Goal: Task Accomplishment & Management: Manage account settings

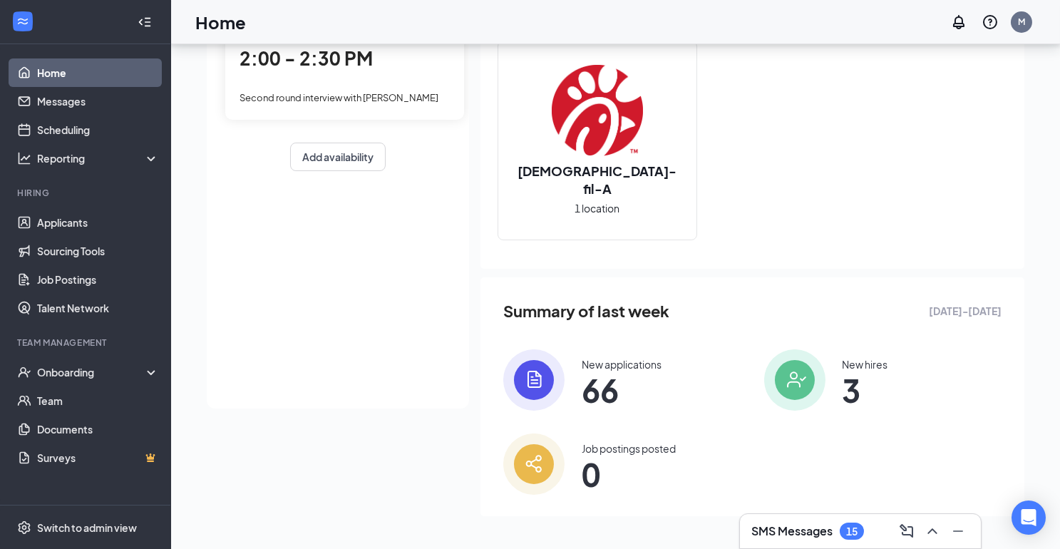
scroll to position [145, 0]
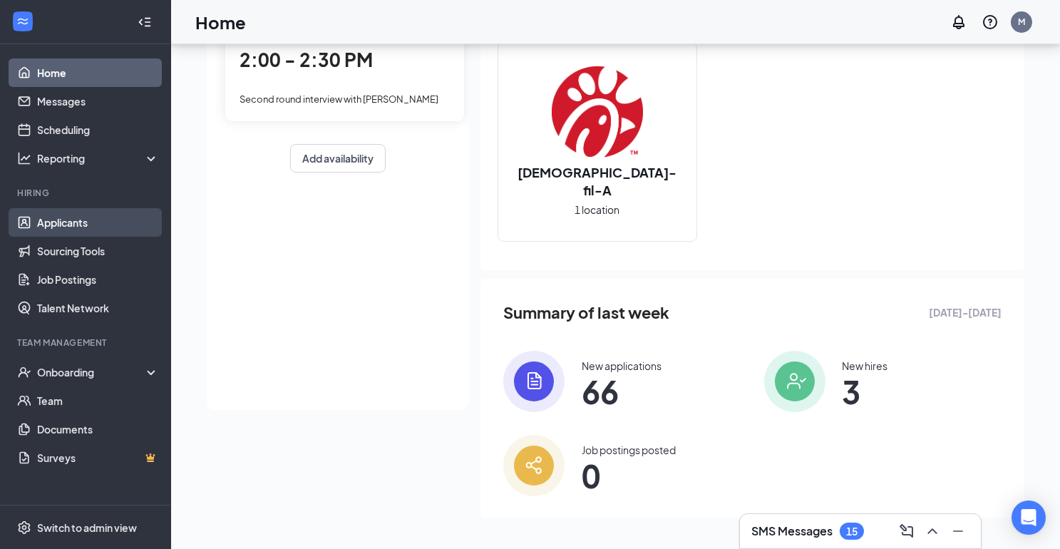
click at [127, 224] on link "Applicants" at bounding box center [98, 222] width 122 height 29
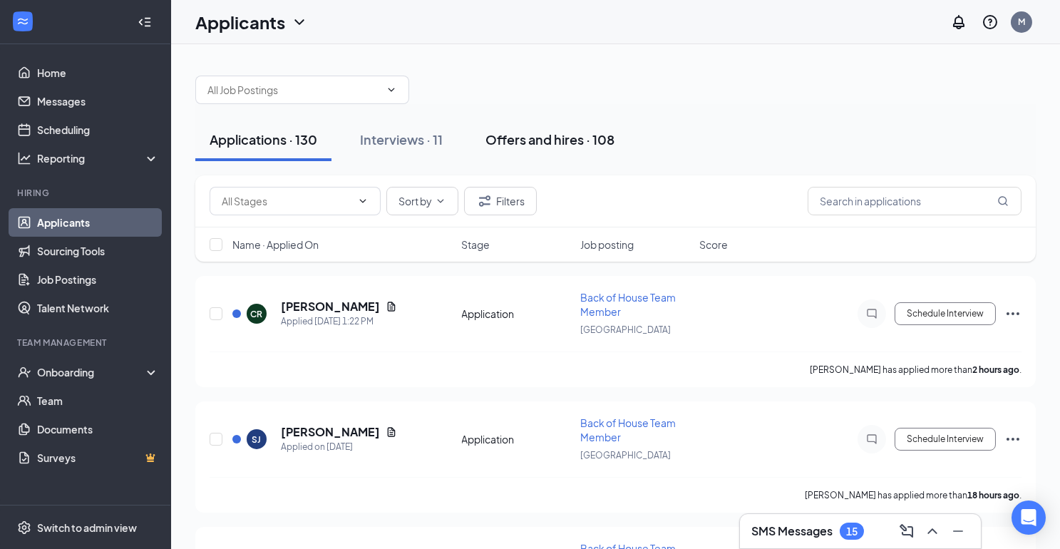
click at [530, 141] on div "Offers and hires · 108" at bounding box center [550, 140] width 129 height 18
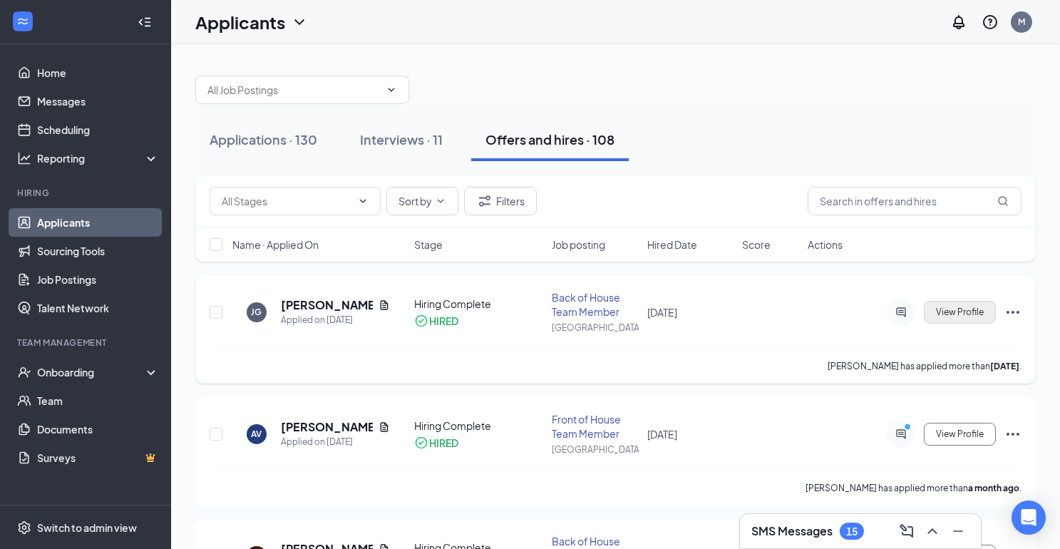
click at [982, 312] on span "View Profile" at bounding box center [960, 312] width 48 height 10
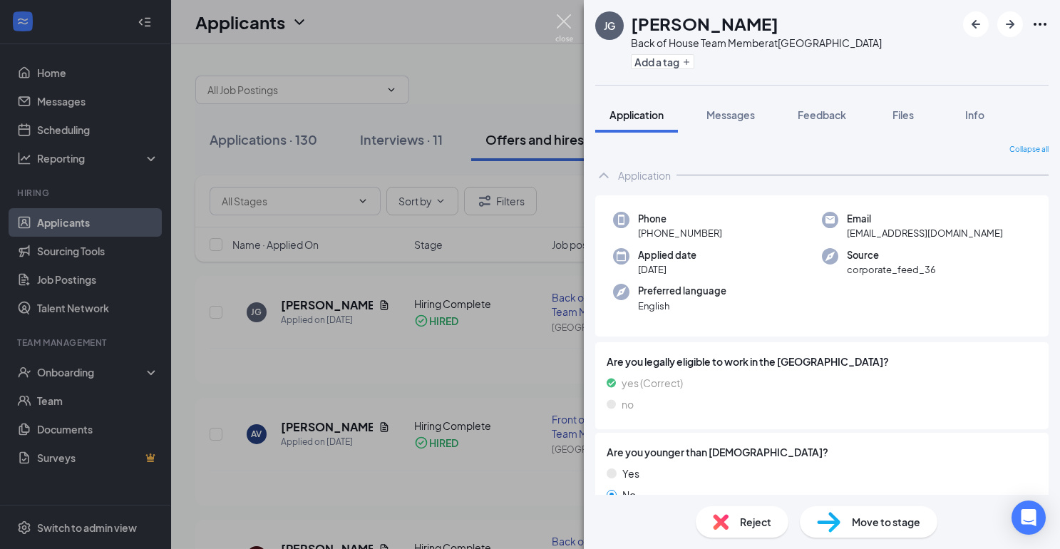
click at [567, 16] on img at bounding box center [565, 28] width 18 height 28
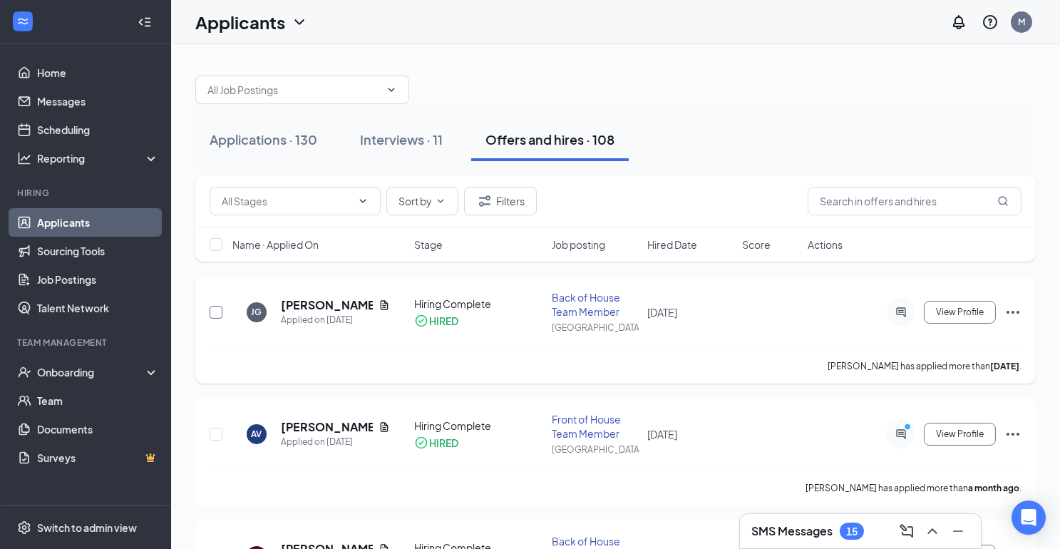
click at [218, 306] on input "checkbox" at bounding box center [216, 312] width 13 height 13
checkbox input "true"
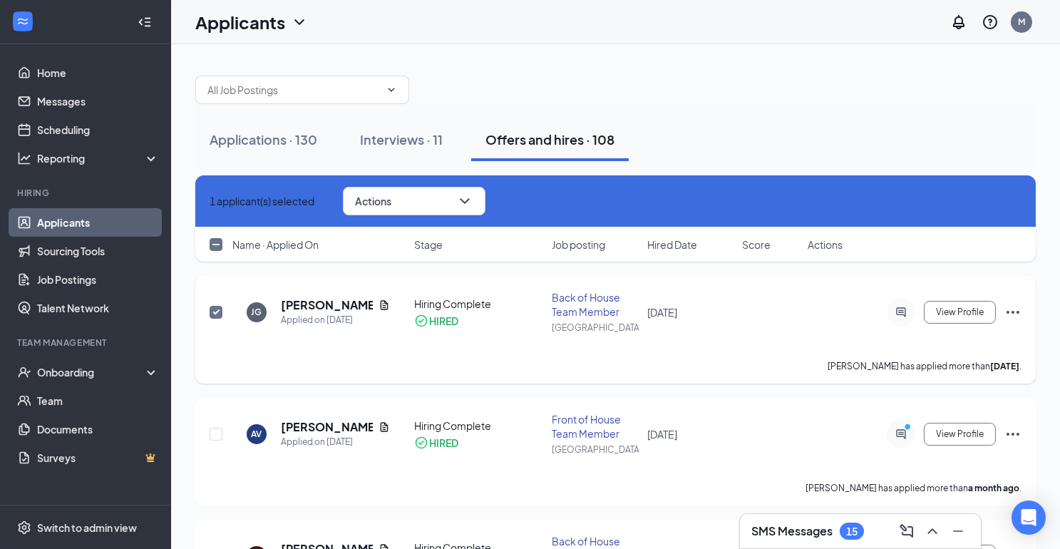
click at [566, 300] on div "Back of House Team Member" at bounding box center [595, 304] width 86 height 29
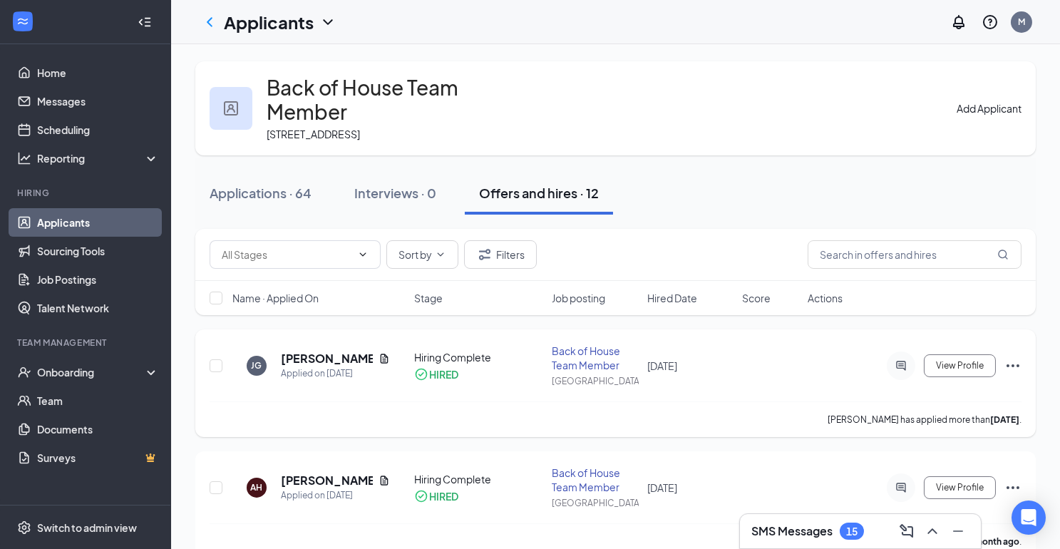
click at [592, 344] on div "Back of House Team Member" at bounding box center [595, 358] width 86 height 29
click at [217, 359] on input "checkbox" at bounding box center [216, 365] width 13 height 13
checkbox input "true"
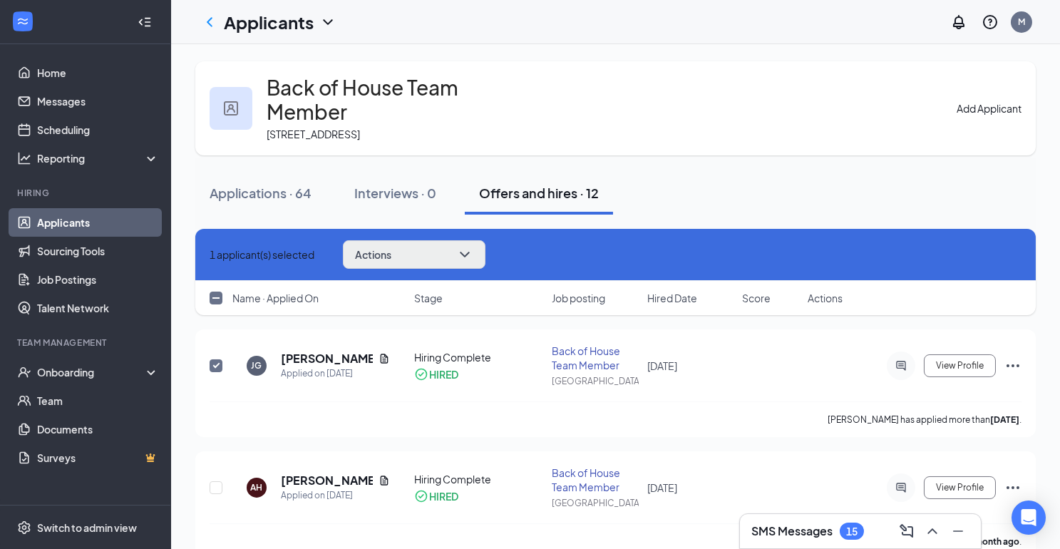
click at [459, 244] on button "Actions" at bounding box center [414, 254] width 143 height 29
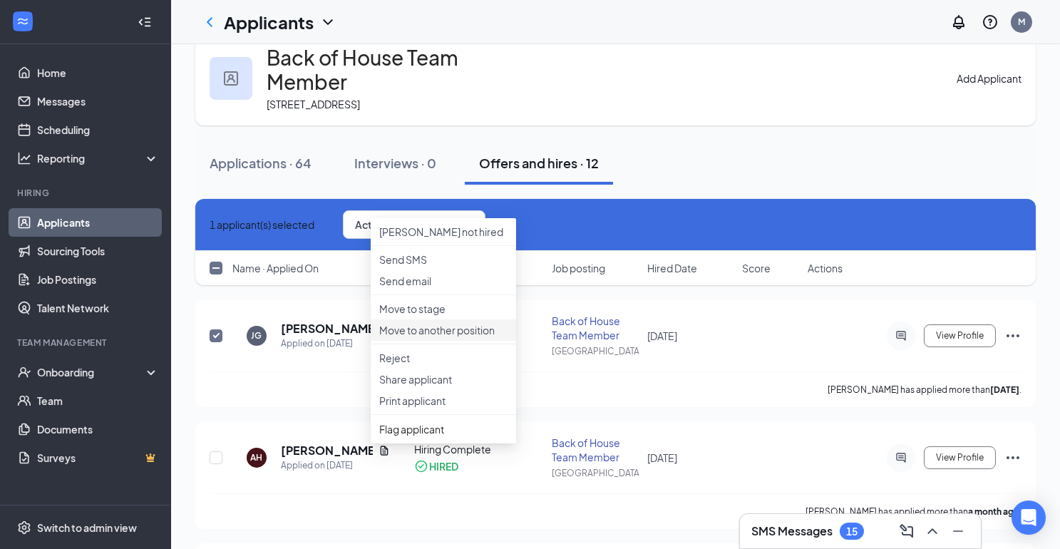
scroll to position [29, 0]
click at [650, 330] on div "[PERSON_NAME] Applied on [DATE] Hiring Complete HIRED Back of House Team Member…" at bounding box center [616, 344] width 812 height 58
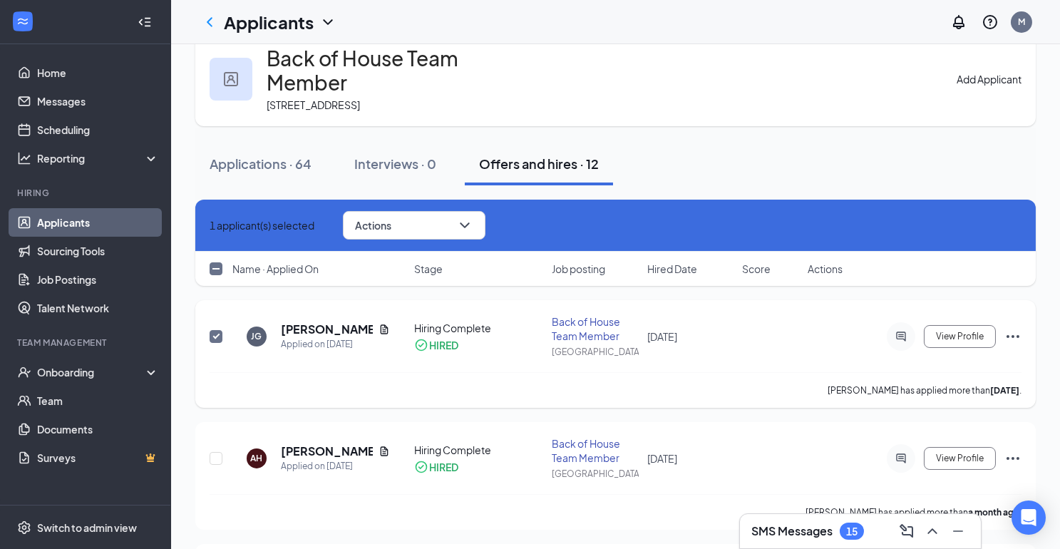
click at [592, 315] on div "Back of House Team Member" at bounding box center [595, 329] width 86 height 29
click at [121, 377] on div "Onboarding" at bounding box center [92, 372] width 110 height 14
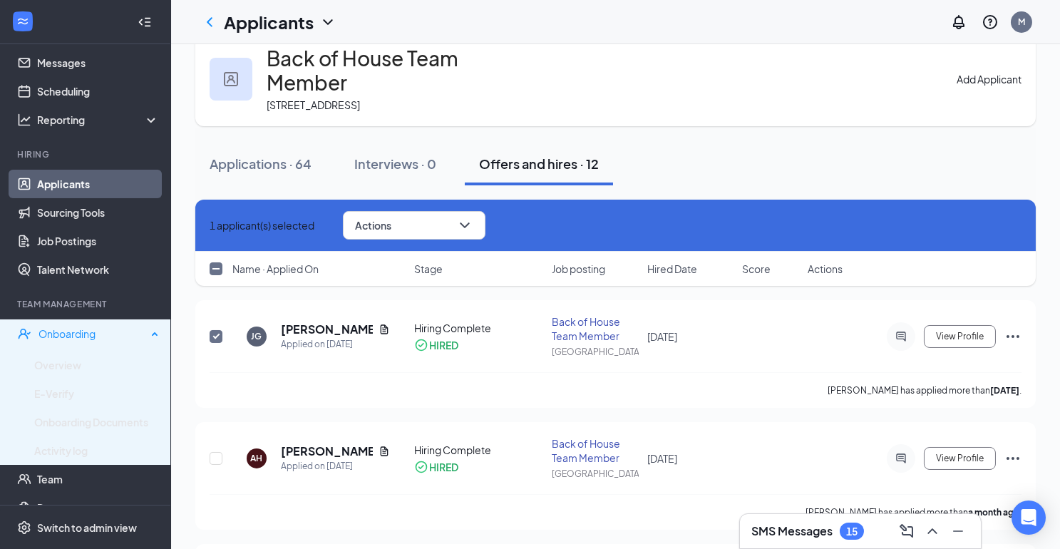
scroll to position [41, 0]
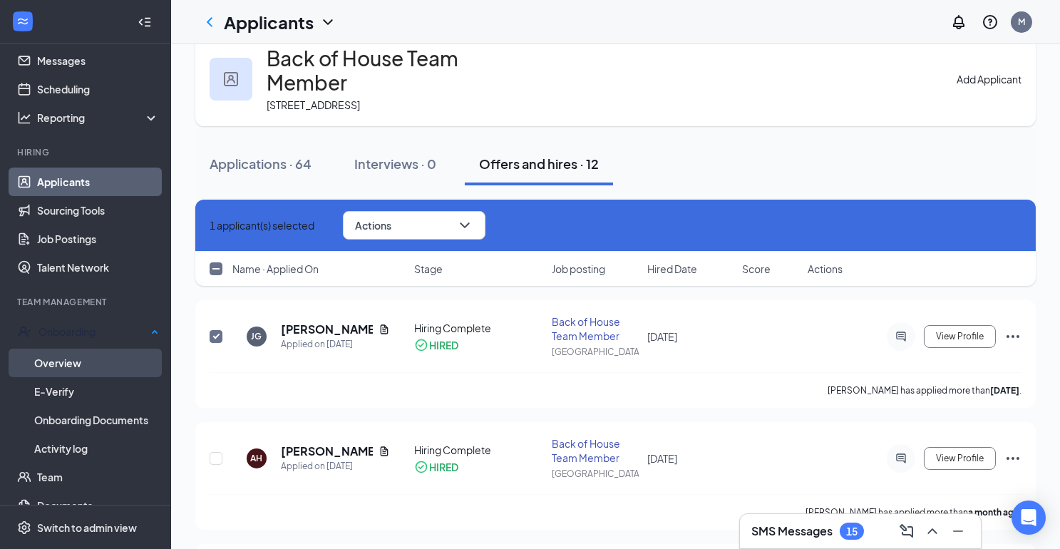
click at [106, 359] on link "Overview" at bounding box center [96, 363] width 125 height 29
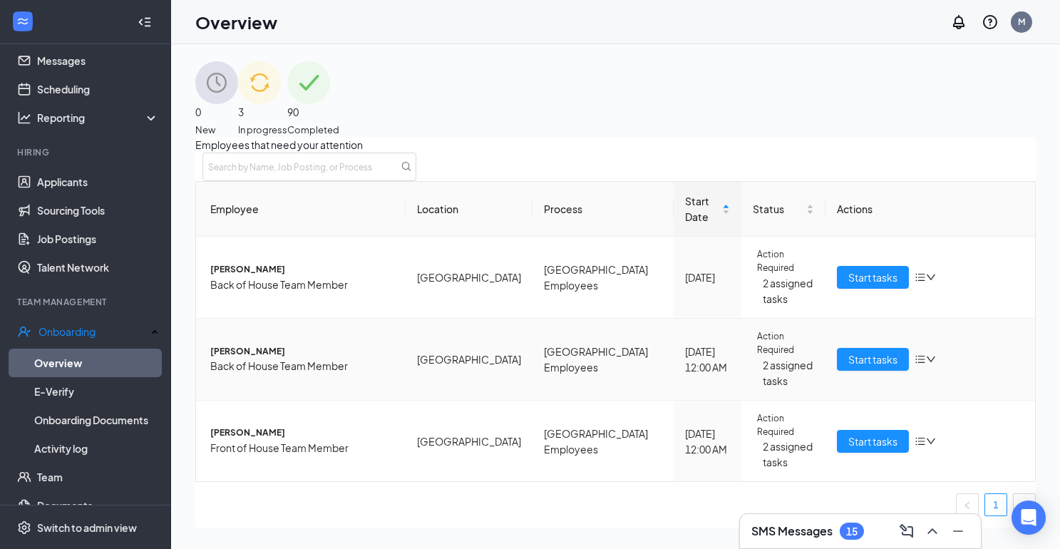
click at [364, 354] on span "[PERSON_NAME]" at bounding box center [302, 352] width 184 height 14
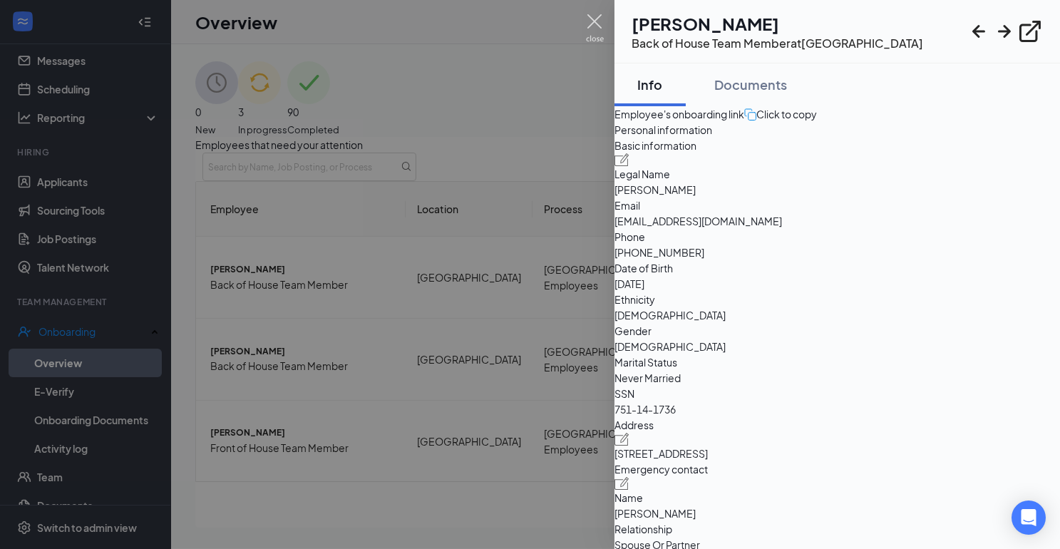
click at [598, 24] on img at bounding box center [595, 28] width 18 height 28
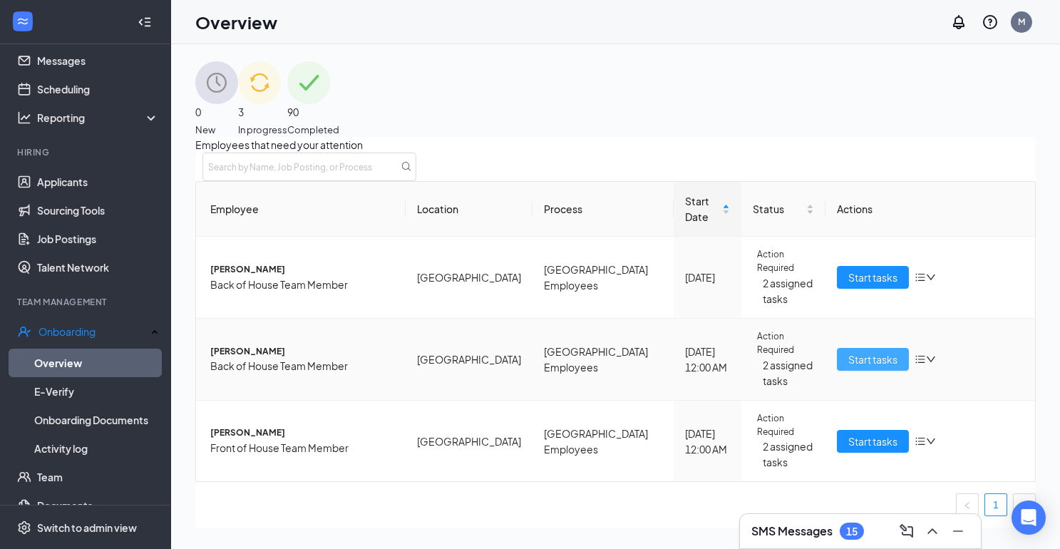
click at [852, 354] on span "Start tasks" at bounding box center [873, 360] width 49 height 16
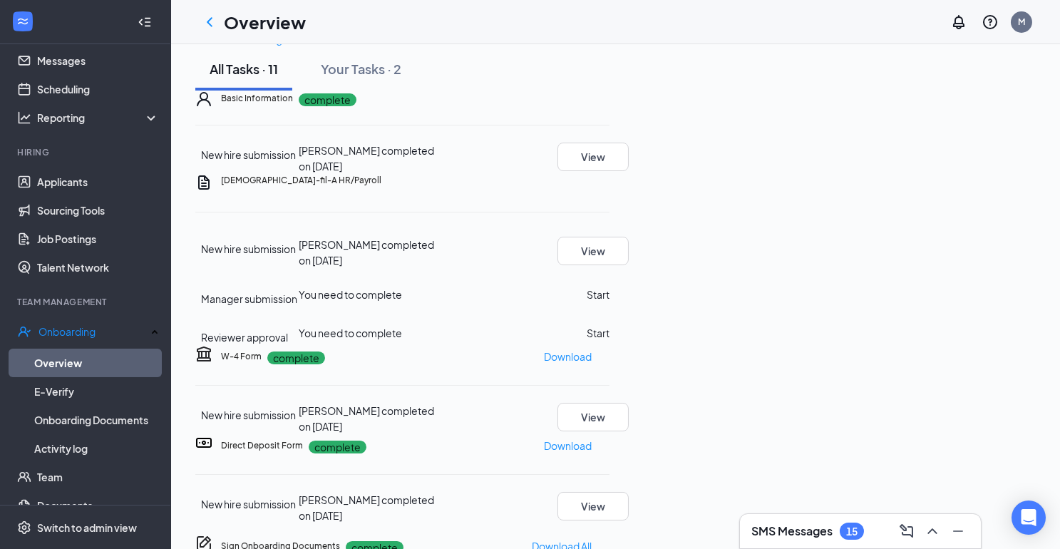
scroll to position [287, 0]
click at [610, 287] on button "Start" at bounding box center [598, 295] width 23 height 16
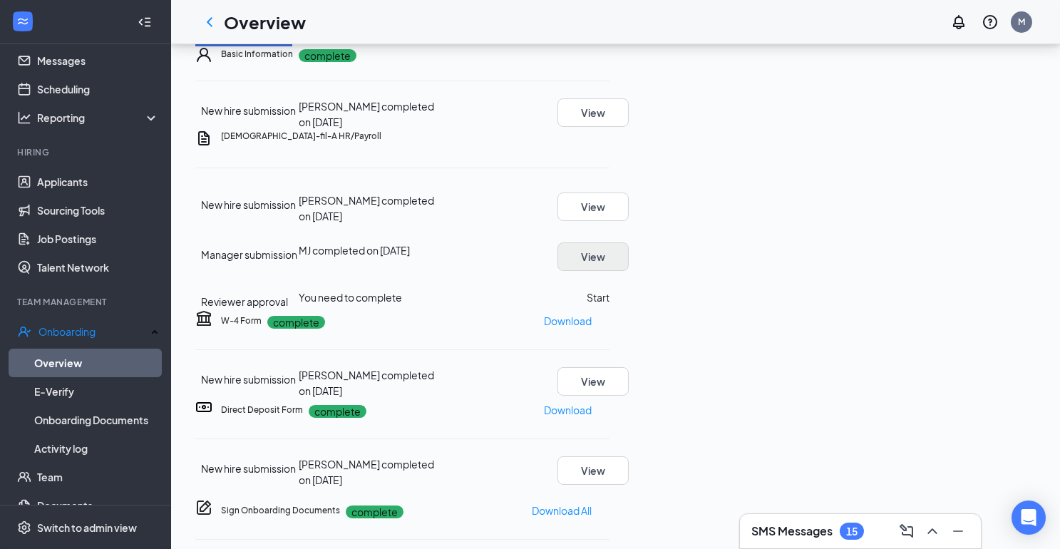
scroll to position [206, 0]
click at [610, 290] on button "Start" at bounding box center [598, 298] width 23 height 16
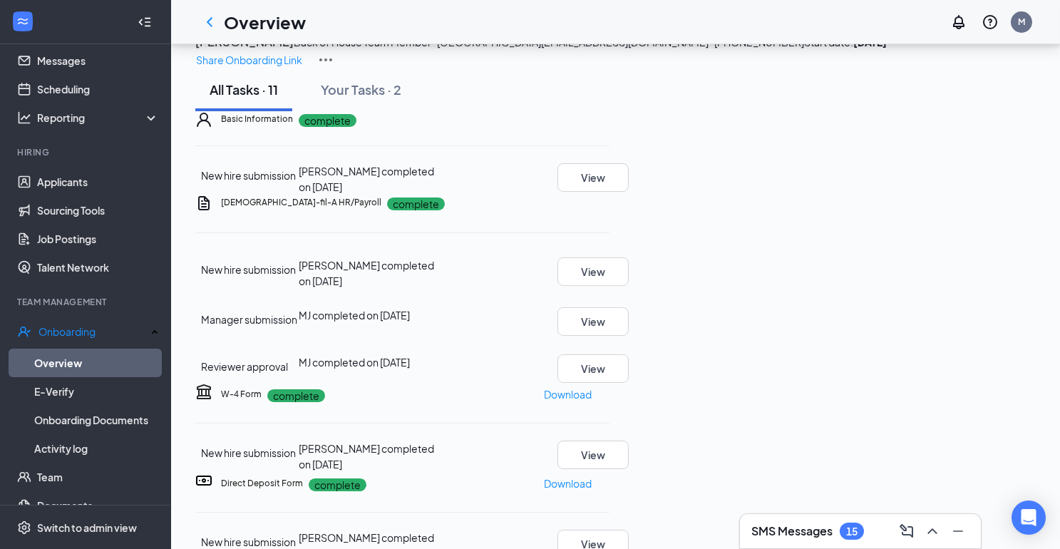
scroll to position [0, 0]
click at [208, 23] on icon "ChevronLeft" at bounding box center [209, 22] width 17 height 17
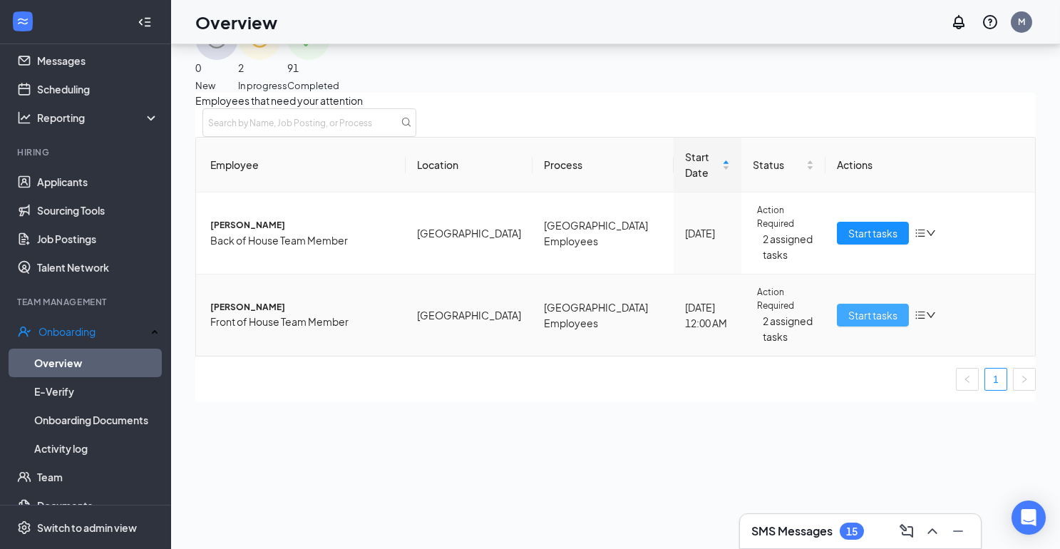
click at [852, 315] on span "Start tasks" at bounding box center [873, 315] width 49 height 16
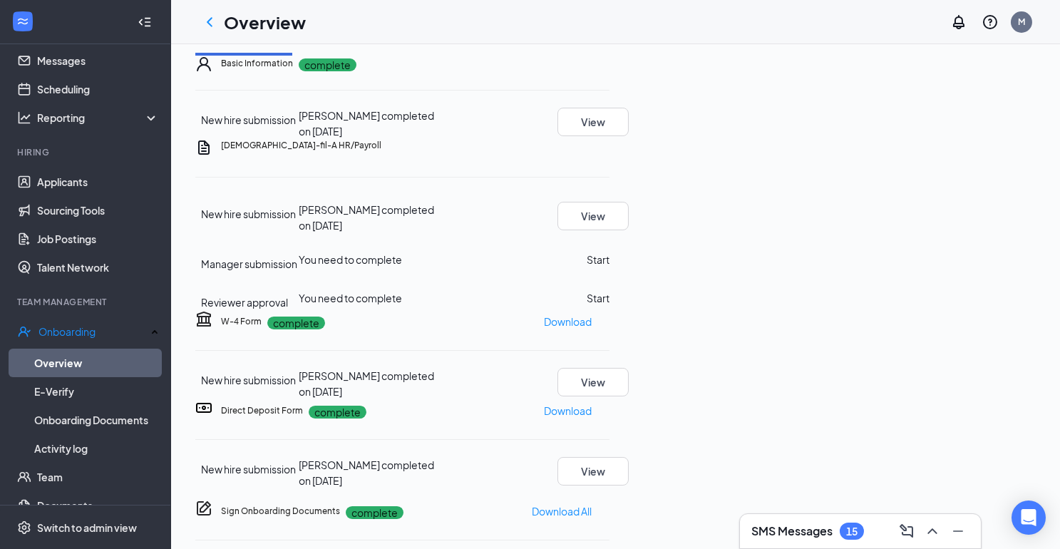
scroll to position [98, 0]
click at [610, 267] on button "Start" at bounding box center [598, 260] width 23 height 16
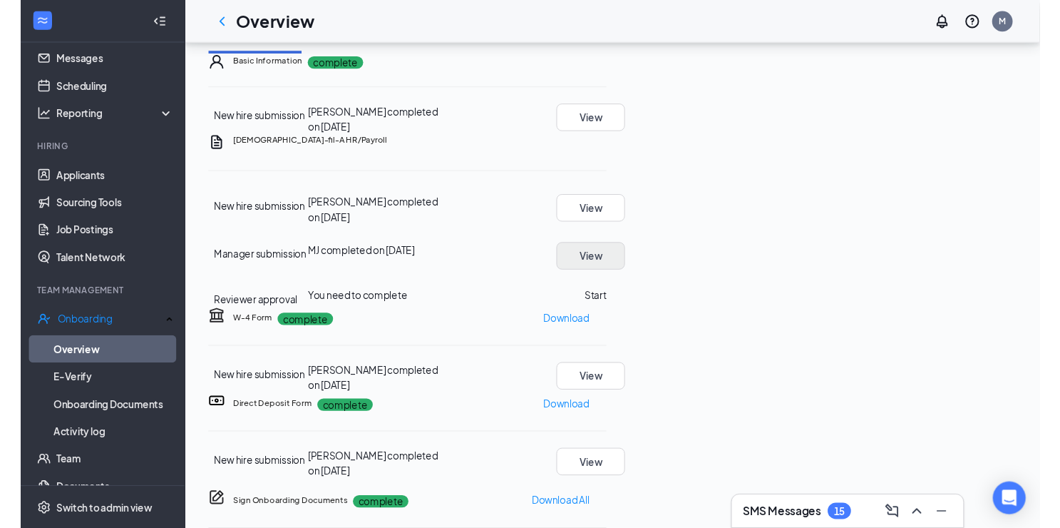
scroll to position [151, 0]
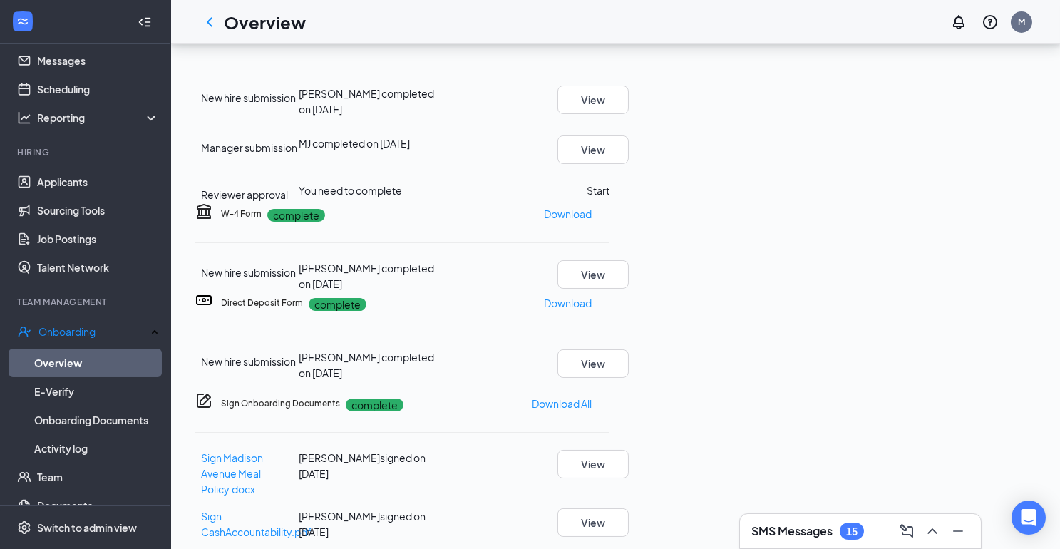
click at [610, 198] on button "Start" at bounding box center [598, 191] width 23 height 16
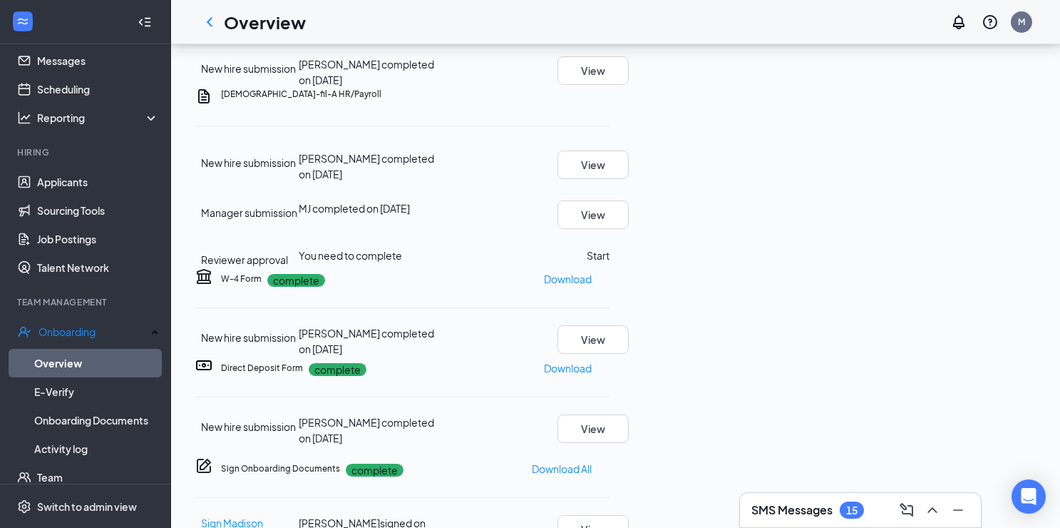
scroll to position [0, 0]
click at [208, 25] on icon "ChevronLeft" at bounding box center [209, 22] width 17 height 17
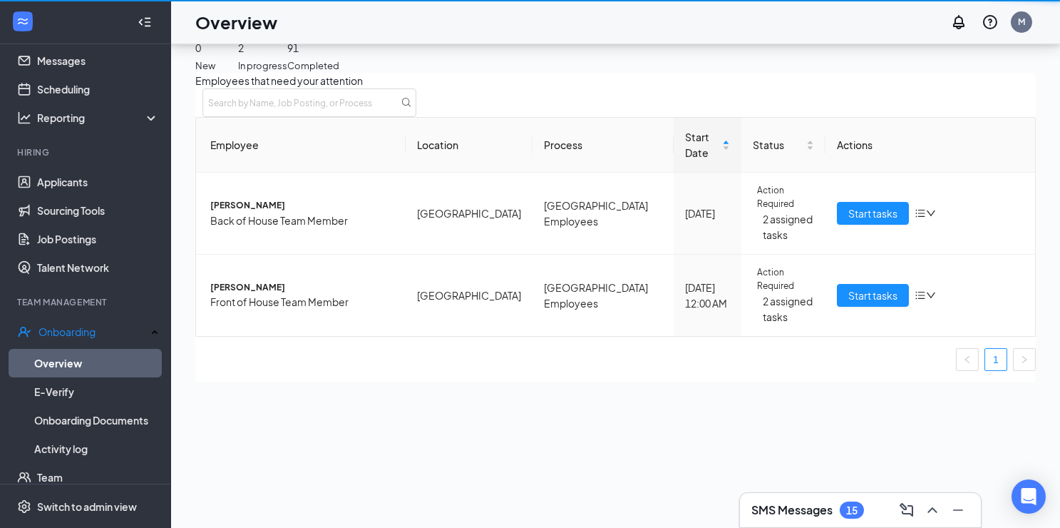
scroll to position [63, 0]
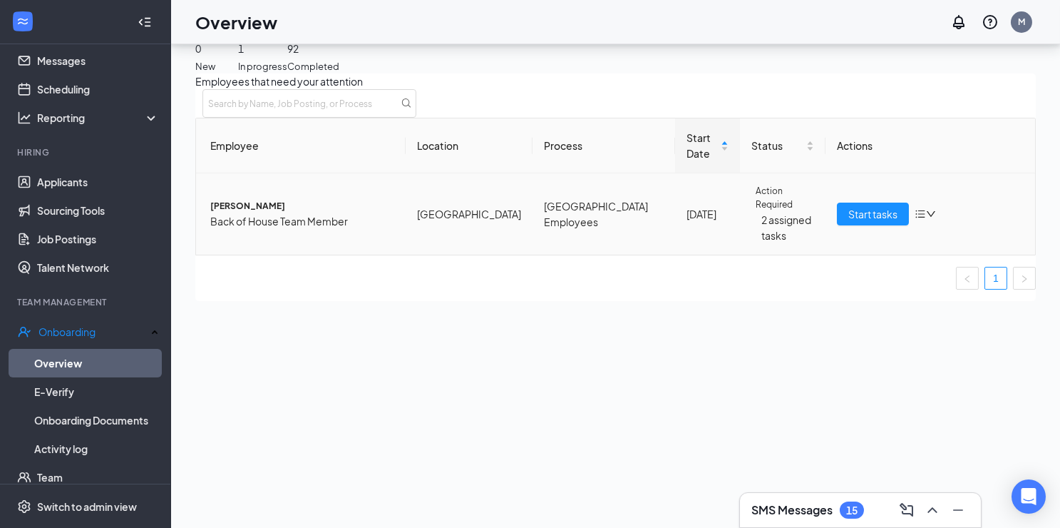
click at [916, 220] on icon "bars" at bounding box center [920, 213] width 11 height 11
click at [809, 262] on div "Stop process" at bounding box center [827, 254] width 121 height 16
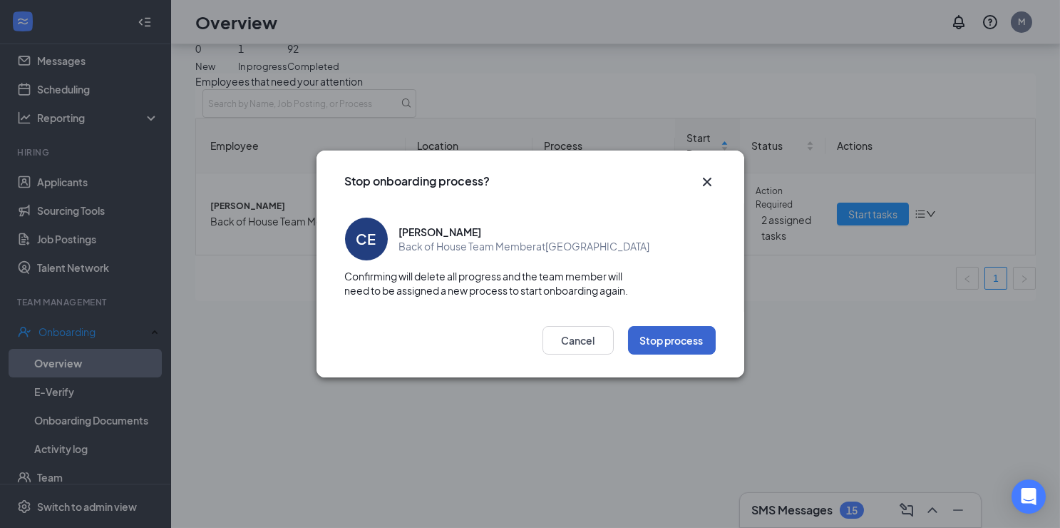
click at [688, 337] on button "Stop process" at bounding box center [672, 340] width 88 height 29
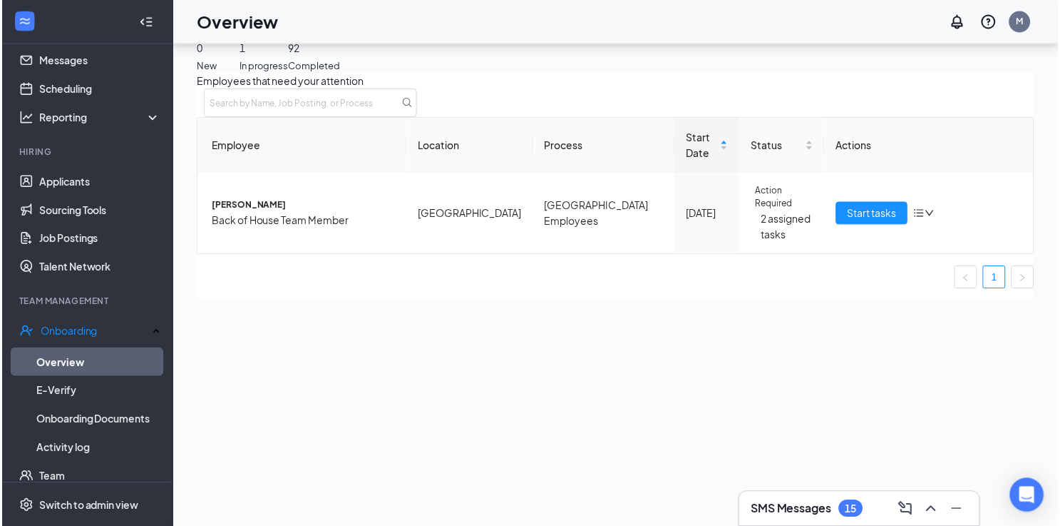
scroll to position [62, 0]
